Goal: Task Accomplishment & Management: Use online tool/utility

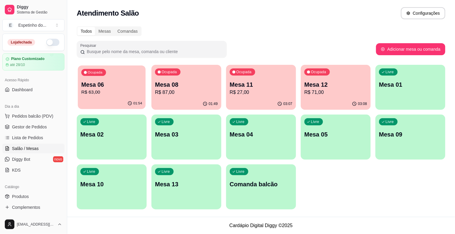
click at [127, 83] on p "Mesa 06" at bounding box center [111, 85] width 61 height 8
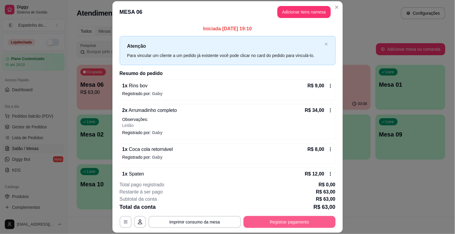
click at [258, 216] on button "Registrar pagamento" at bounding box center [289, 222] width 92 height 12
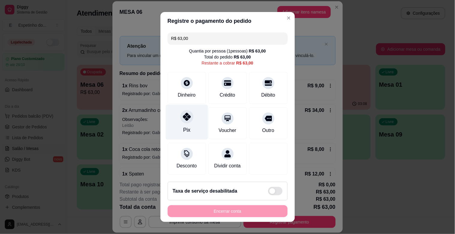
click at [185, 131] on div "Pix" at bounding box center [186, 130] width 7 height 8
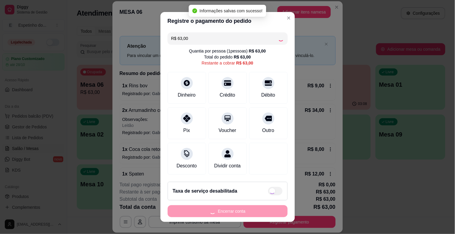
type input "R$ 0,00"
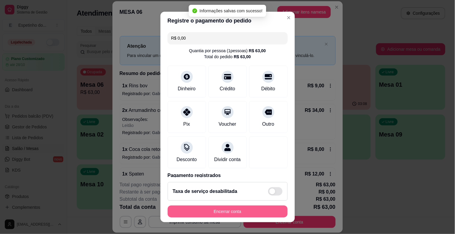
click at [211, 212] on button "Encerrar conta" at bounding box center [228, 211] width 120 height 12
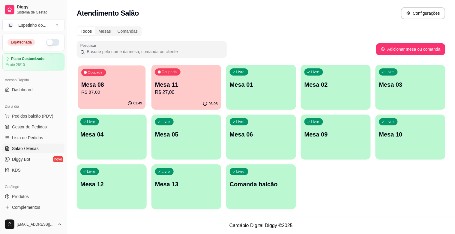
click at [121, 79] on div "Ocupada Mesa 08 R$ 87,00" at bounding box center [112, 81] width 68 height 32
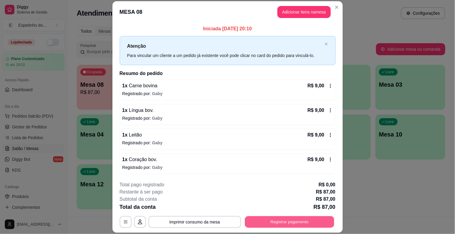
click at [273, 221] on button "Registrar pagamento" at bounding box center [289, 222] width 89 height 12
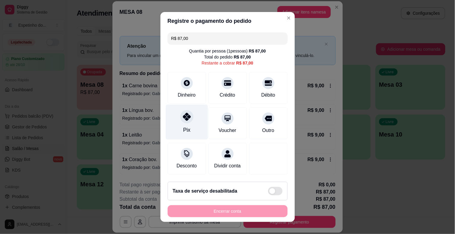
click at [192, 114] on div "Pix" at bounding box center [186, 122] width 42 height 35
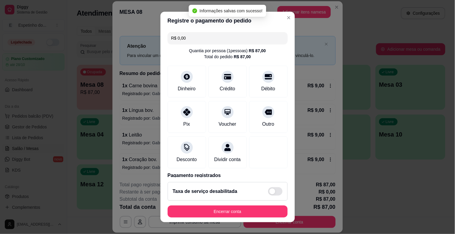
type input "R$ 0,00"
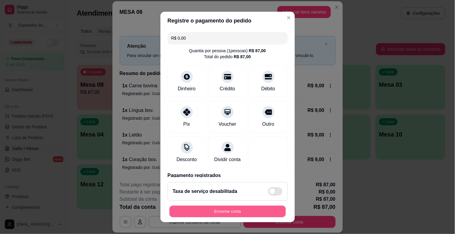
click at [224, 208] on button "Encerrar conta" at bounding box center [227, 212] width 116 height 12
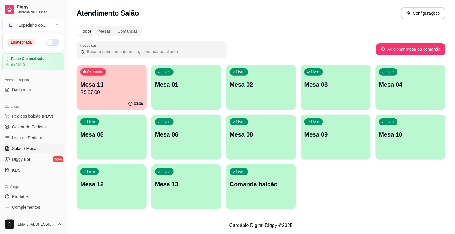
drag, startPoint x: 125, startPoint y: 113, endPoint x: 123, endPoint y: 104, distance: 8.8
click at [124, 100] on div "03:08" at bounding box center [112, 104] width 70 height 12
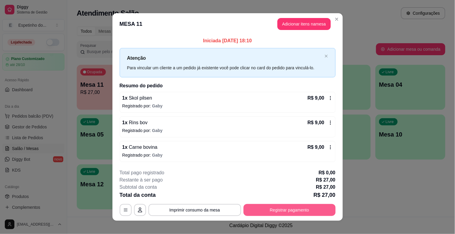
drag, startPoint x: 287, startPoint y: 205, endPoint x: 288, endPoint y: 211, distance: 5.7
click at [287, 210] on div "**********" at bounding box center [228, 192] width 216 height 47
click at [293, 207] on button "Registrar pagamento" at bounding box center [289, 210] width 92 height 12
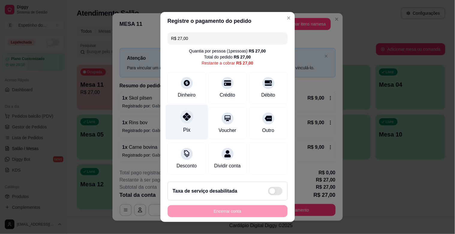
click at [188, 122] on div "Pix" at bounding box center [186, 122] width 42 height 35
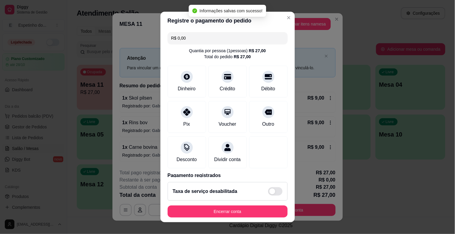
type input "R$ 0,00"
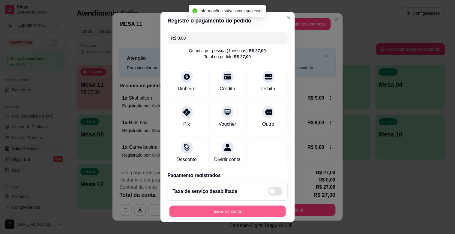
click at [254, 208] on button "Encerrar conta" at bounding box center [227, 212] width 116 height 12
